Goal: Task Accomplishment & Management: Use online tool/utility

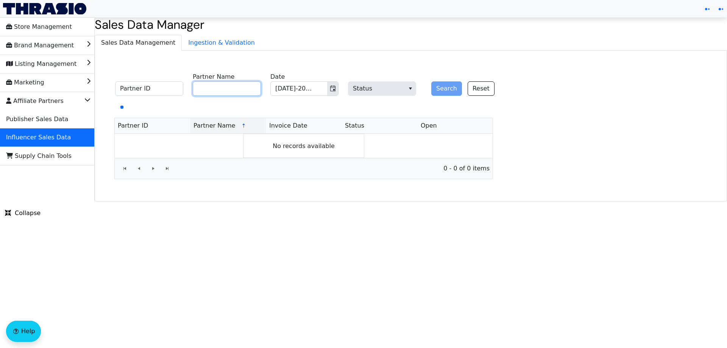
click at [223, 88] on input "Partner Name" at bounding box center [227, 88] width 68 height 14
paste input "[PERSON_NAME]"
type input "[PERSON_NAME]"
click at [443, 92] on button "Search" at bounding box center [446, 88] width 31 height 14
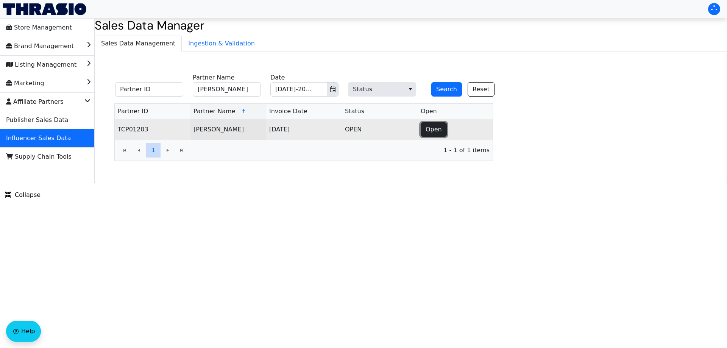
click at [425, 131] on button "Open" at bounding box center [434, 129] width 26 height 14
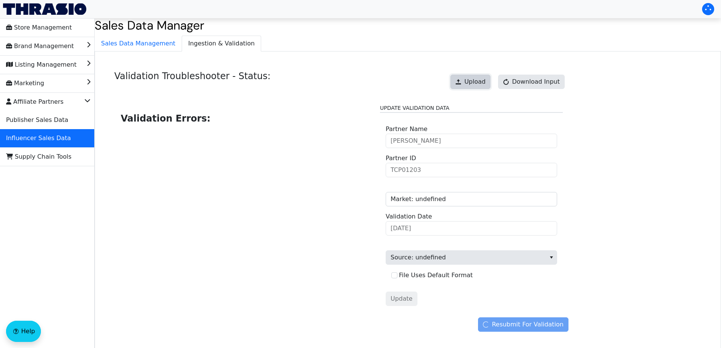
click at [486, 80] on span "Upload" at bounding box center [474, 81] width 21 height 9
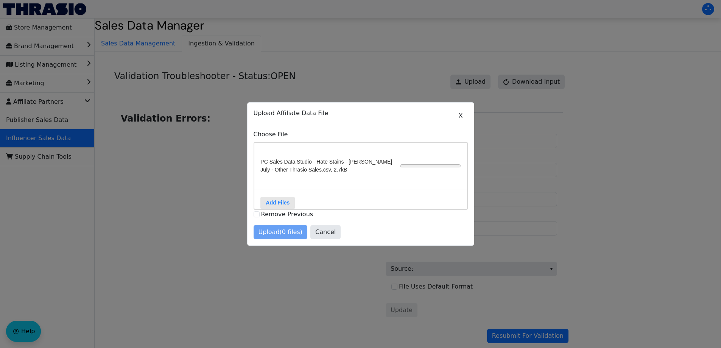
click at [280, 231] on div "Upload (0 files) Cancel" at bounding box center [361, 232] width 214 height 14
click at [280, 230] on div "Upload (0 files) Cancel" at bounding box center [361, 232] width 214 height 14
click at [564, 127] on div at bounding box center [360, 174] width 721 height 348
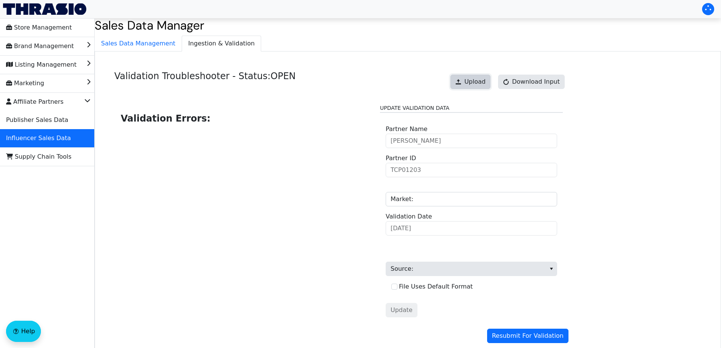
click at [470, 86] on button "Upload" at bounding box center [470, 82] width 40 height 14
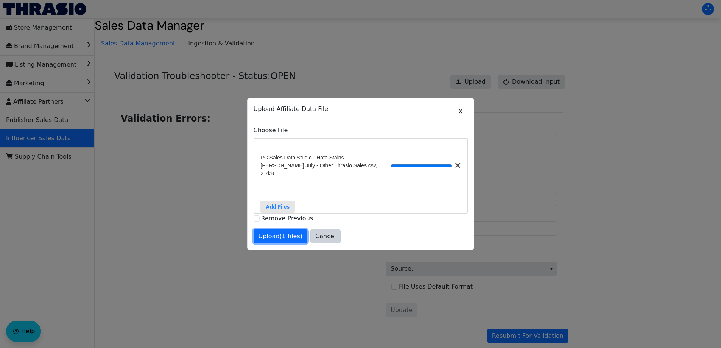
drag, startPoint x: 281, startPoint y: 236, endPoint x: 286, endPoint y: 235, distance: 5.8
click at [281, 236] on span "Upload (1 files)" at bounding box center [281, 236] width 44 height 9
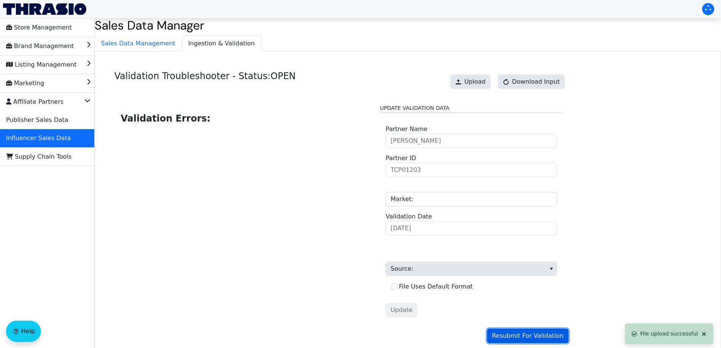
click at [519, 337] on span "Resubmit For Validation" at bounding box center [528, 335] width 72 height 9
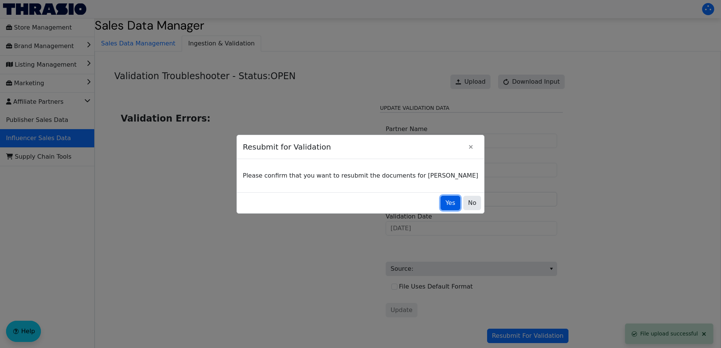
click at [446, 203] on span "Yes" at bounding box center [451, 202] width 10 height 9
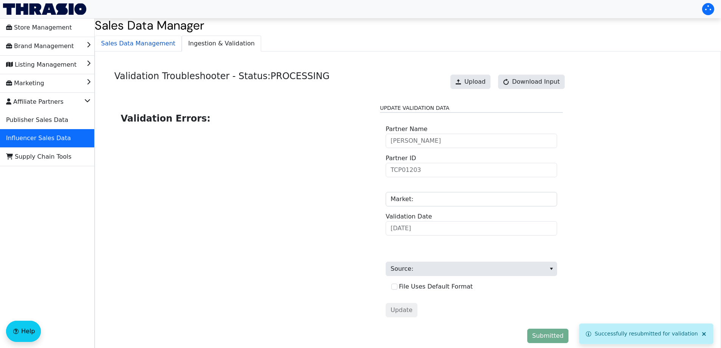
click at [113, 44] on span "Sales Data Management" at bounding box center [138, 43] width 86 height 15
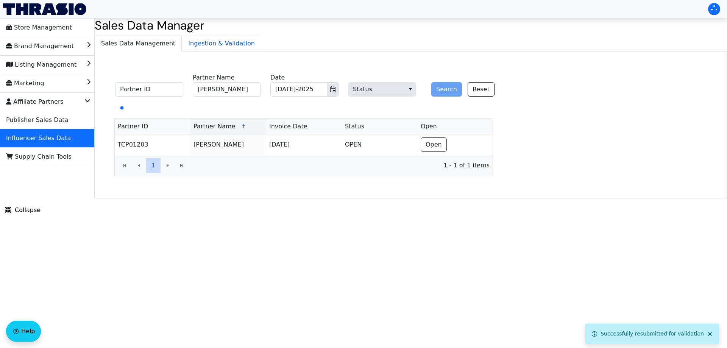
click at [189, 46] on span "Ingestion & Validation" at bounding box center [221, 43] width 79 height 15
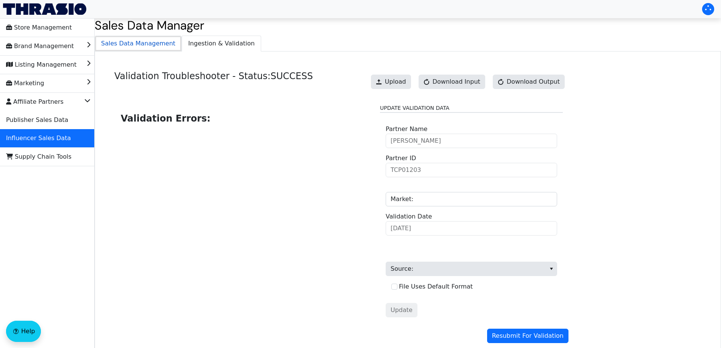
click at [129, 41] on span "Sales Data Management" at bounding box center [138, 43] width 86 height 15
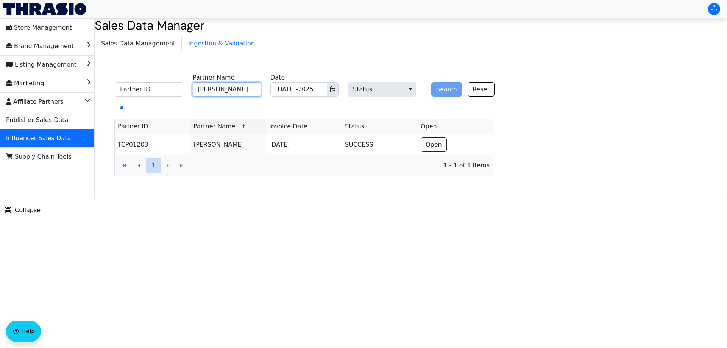
click at [242, 87] on input "[PERSON_NAME]" at bounding box center [227, 89] width 68 height 14
paste input "[PERSON_NAME]"
type input "[PERSON_NAME]"
click at [447, 91] on button "Search" at bounding box center [446, 89] width 31 height 14
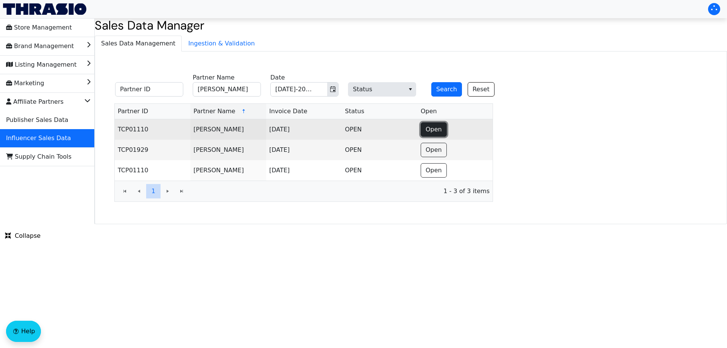
click at [435, 128] on span "Open" at bounding box center [433, 129] width 16 height 9
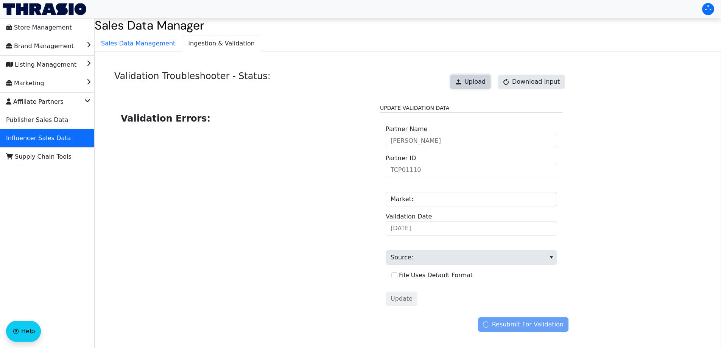
click at [469, 85] on button "Upload" at bounding box center [470, 82] width 40 height 14
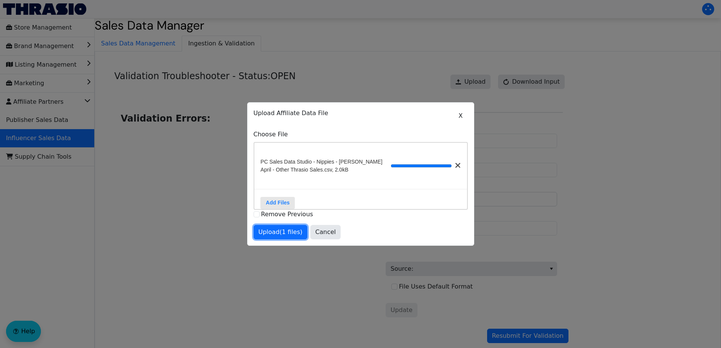
click at [268, 234] on span "Upload (1 files)" at bounding box center [281, 232] width 44 height 9
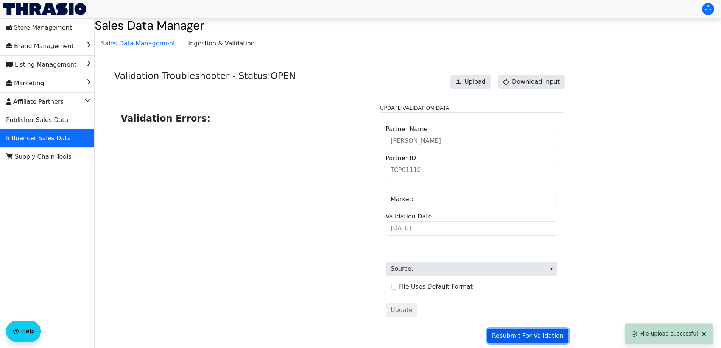
click at [540, 338] on span "Resubmit For Validation" at bounding box center [528, 335] width 72 height 9
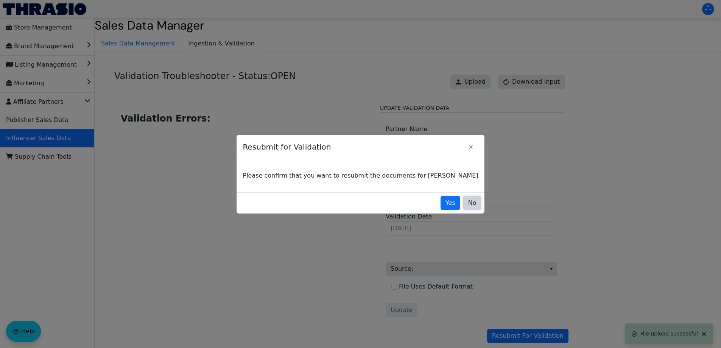
click at [468, 205] on span "No" at bounding box center [472, 202] width 8 height 9
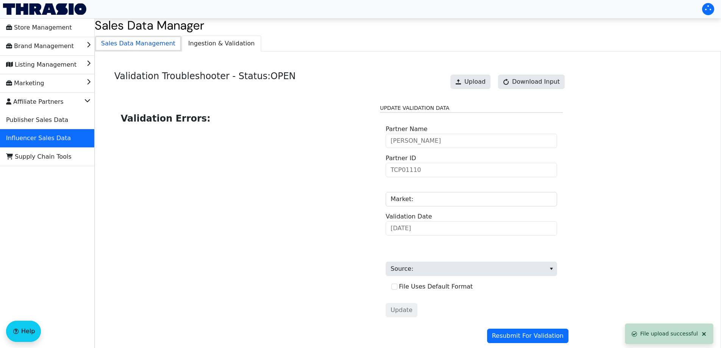
click at [148, 47] on span "Sales Data Management" at bounding box center [138, 43] width 86 height 15
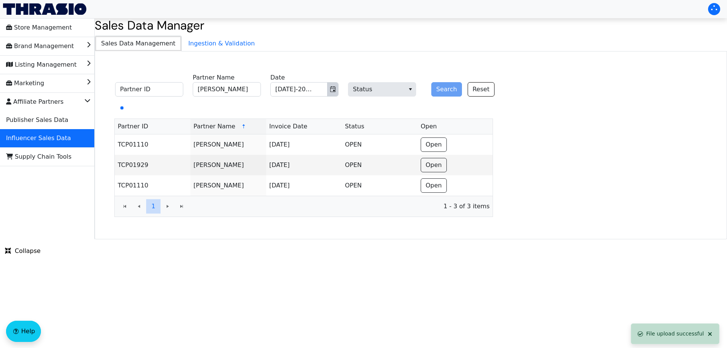
click at [338, 89] on button "Toggle calendar" at bounding box center [332, 90] width 11 height 14
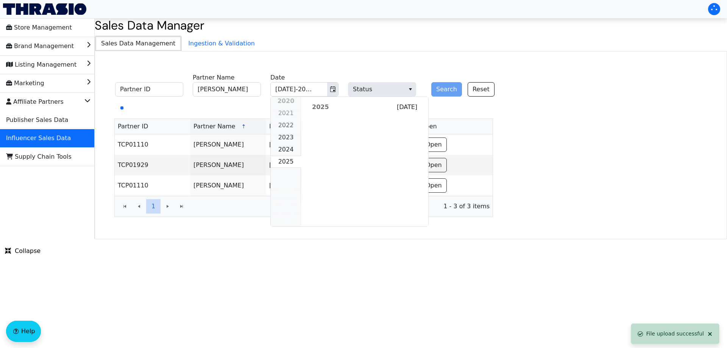
scroll to position [690, 0]
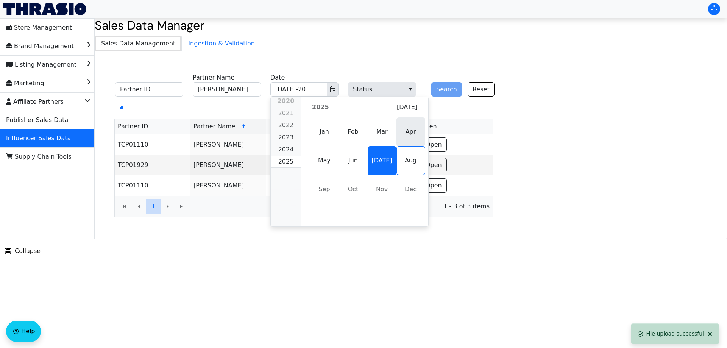
click at [408, 132] on span "Apr" at bounding box center [410, 131] width 29 height 29
type input "Apr-2025"
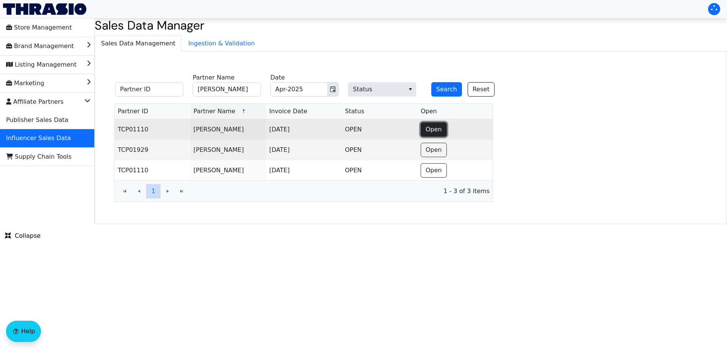
click at [424, 125] on button "Open" at bounding box center [434, 129] width 26 height 14
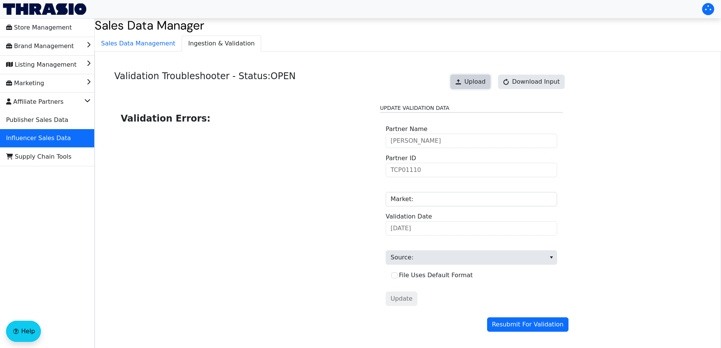
click at [468, 82] on button "Upload" at bounding box center [470, 82] width 40 height 14
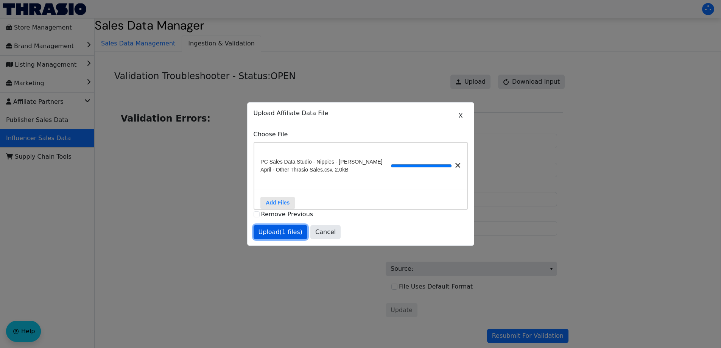
click at [277, 232] on button "Upload (1 files)" at bounding box center [281, 232] width 54 height 14
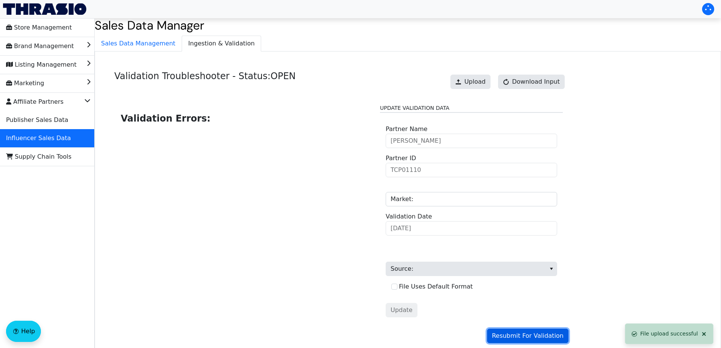
click at [538, 332] on span "Resubmit For Validation" at bounding box center [528, 335] width 72 height 9
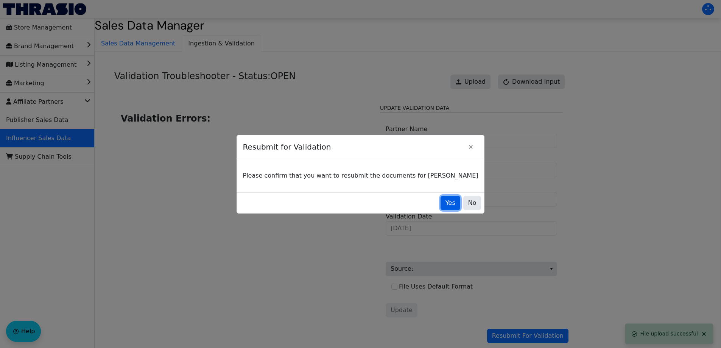
click at [441, 197] on button "Yes" at bounding box center [451, 203] width 20 height 14
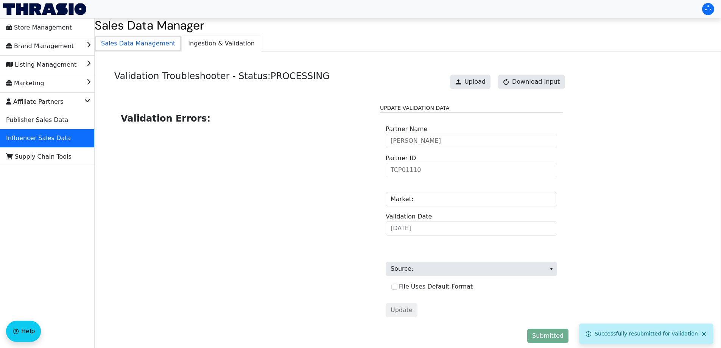
click at [136, 46] on span "Sales Data Management" at bounding box center [138, 43] width 86 height 15
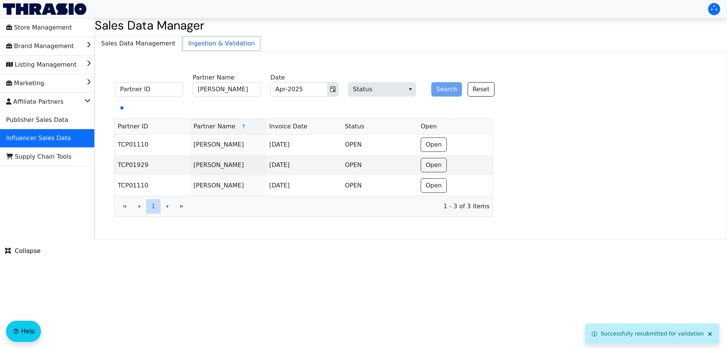
click at [191, 45] on span "Ingestion & Validation" at bounding box center [221, 43] width 79 height 15
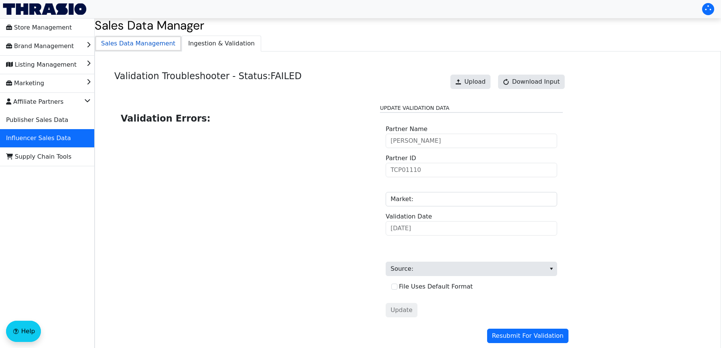
click at [128, 41] on span "Sales Data Management" at bounding box center [138, 43] width 86 height 15
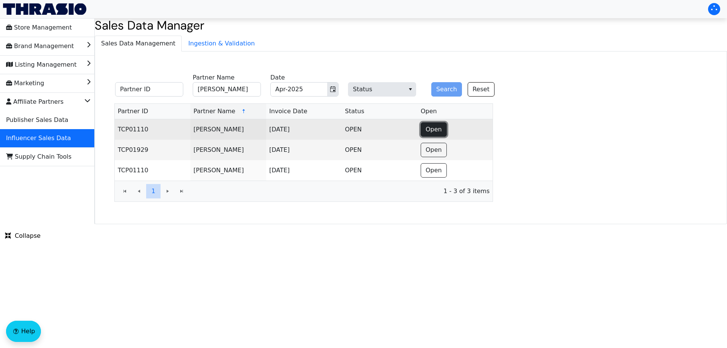
click at [429, 129] on span "Open" at bounding box center [433, 129] width 16 height 9
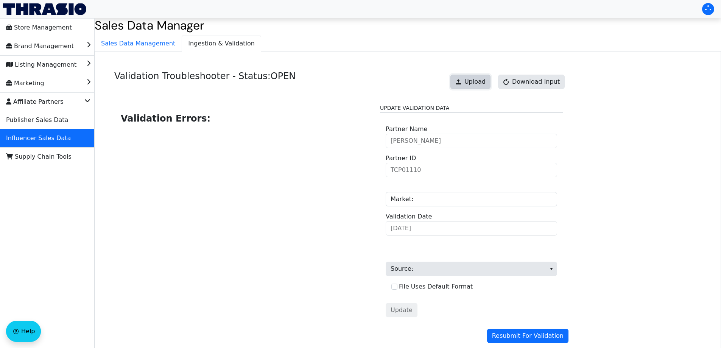
click at [475, 79] on span "Upload" at bounding box center [474, 81] width 21 height 9
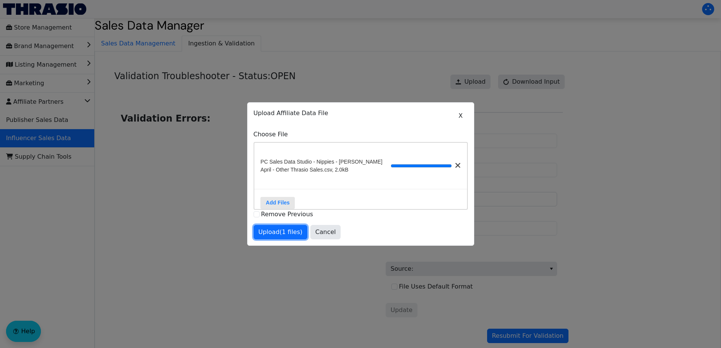
drag, startPoint x: 287, startPoint y: 234, endPoint x: 316, endPoint y: 241, distance: 29.4
click at [287, 234] on span "Upload (1 files)" at bounding box center [281, 232] width 44 height 9
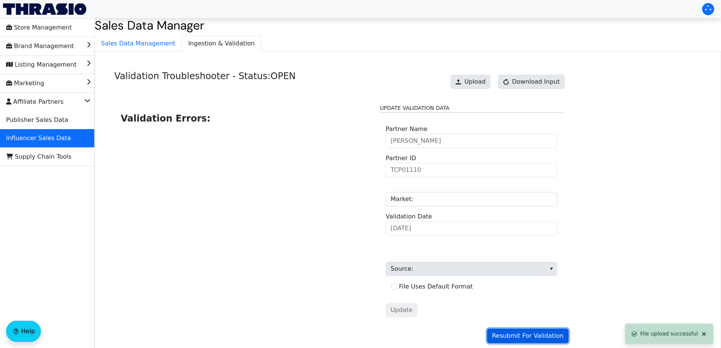
click at [551, 335] on span "Resubmit For Validation" at bounding box center [528, 335] width 72 height 9
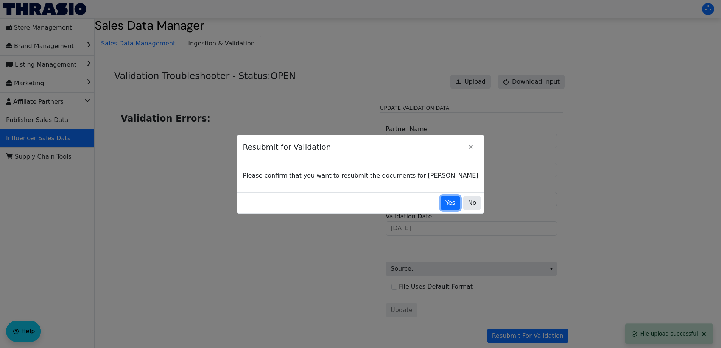
click at [441, 198] on button "Yes" at bounding box center [451, 203] width 20 height 14
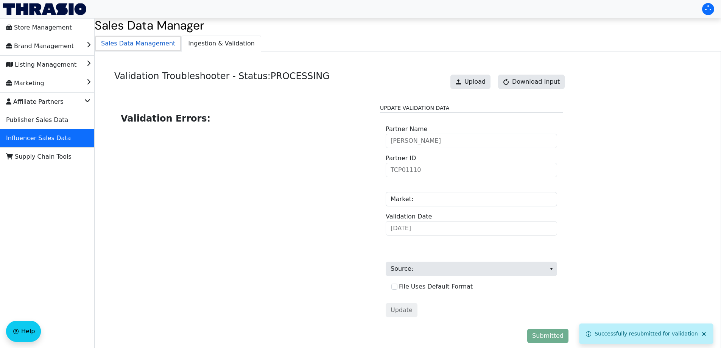
click at [145, 47] on span "Sales Data Management" at bounding box center [138, 43] width 86 height 15
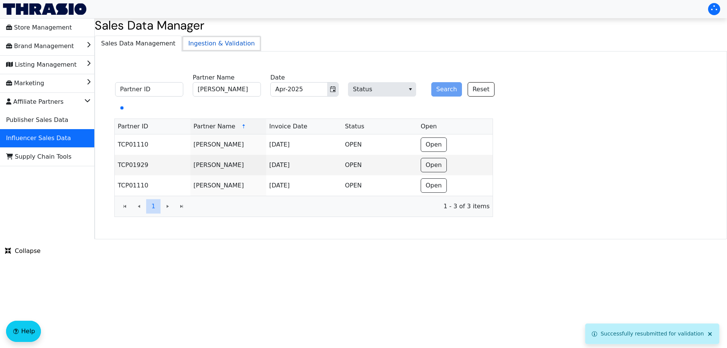
click at [206, 40] on span "Ingestion & Validation" at bounding box center [221, 43] width 79 height 15
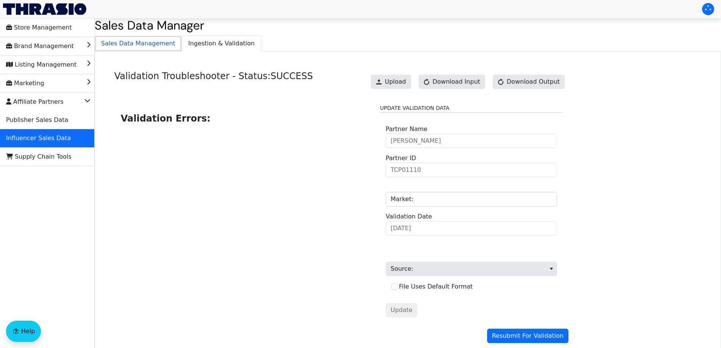
click at [130, 37] on span "Sales Data Management" at bounding box center [138, 43] width 86 height 15
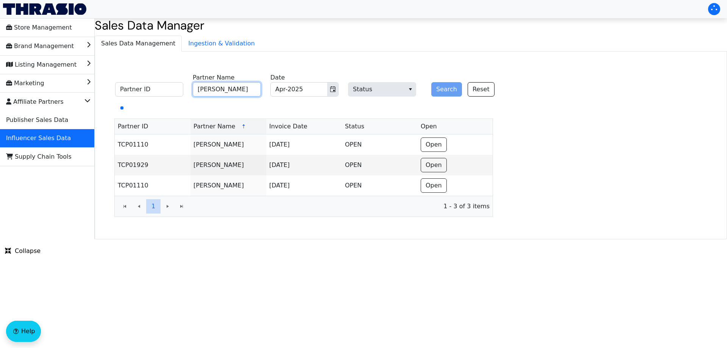
click at [244, 88] on input "[PERSON_NAME]" at bounding box center [227, 89] width 68 height 14
